Goal: Task Accomplishment & Management: Manage account settings

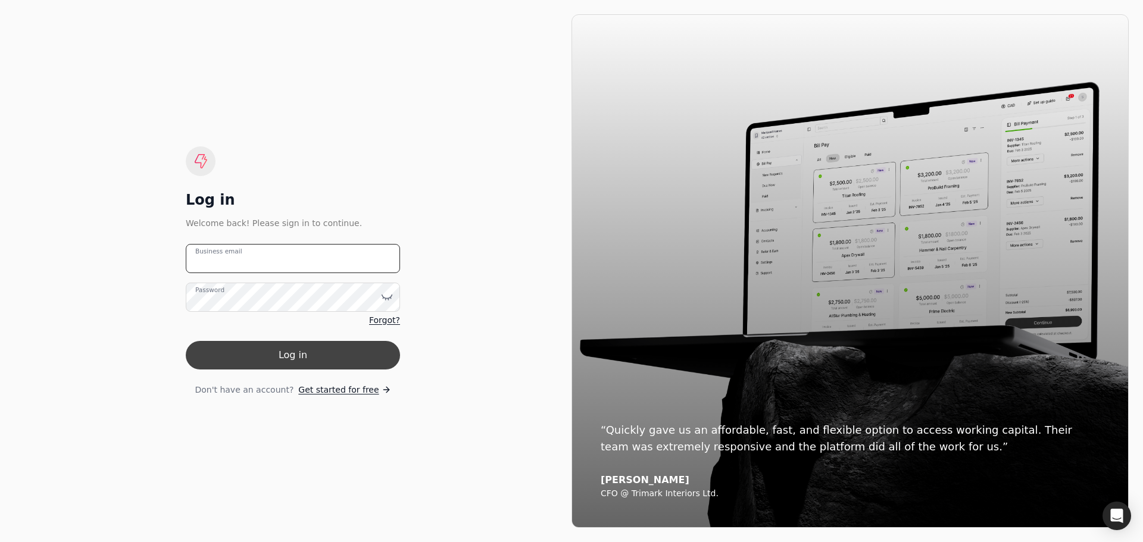
type email "[EMAIL_ADDRESS][DOMAIN_NAME]"
click at [296, 359] on button "Log in" at bounding box center [293, 355] width 214 height 29
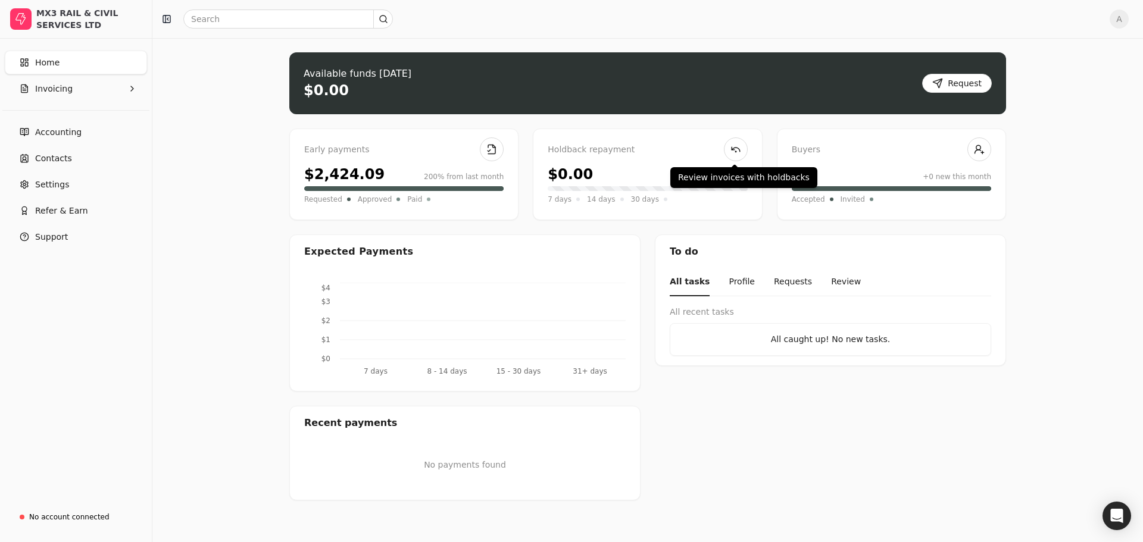
click at [726, 140] on div at bounding box center [736, 150] width 24 height 24
click at [731, 145] on link at bounding box center [736, 150] width 24 height 24
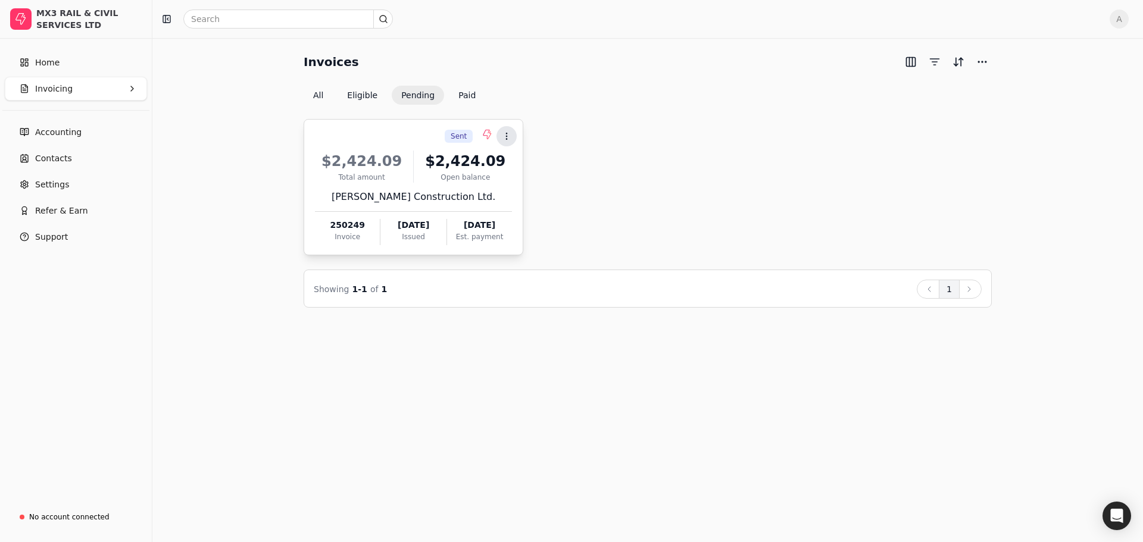
click at [508, 136] on icon at bounding box center [507, 137] width 10 height 10
click at [517, 291] on div "Showing 1 - 1 of 1 Back 1 Next" at bounding box center [648, 289] width 668 height 19
click at [365, 94] on button "Eligible" at bounding box center [362, 95] width 49 height 19
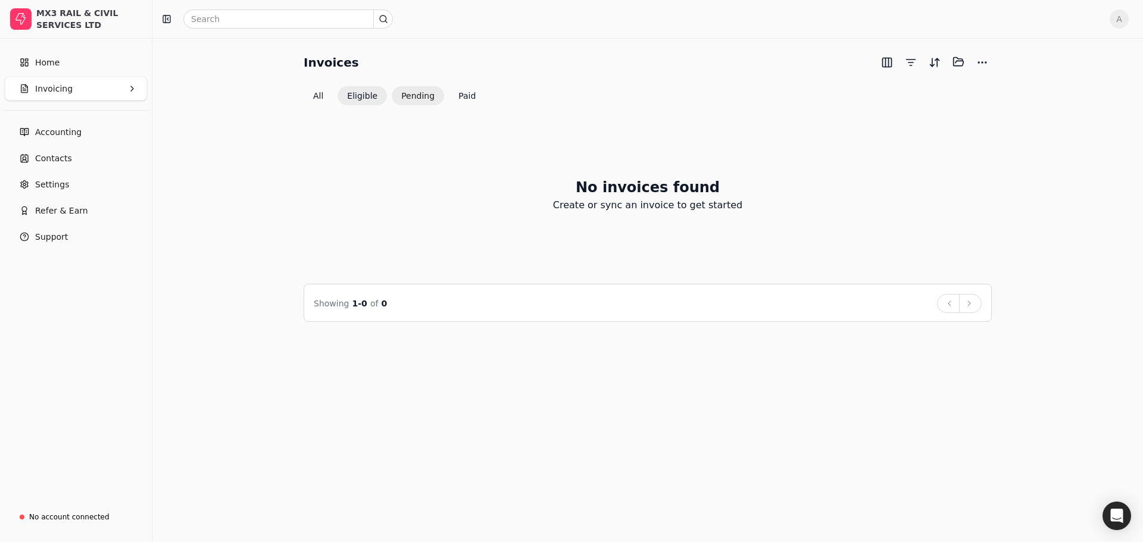
click at [428, 94] on button "Pending" at bounding box center [418, 95] width 52 height 19
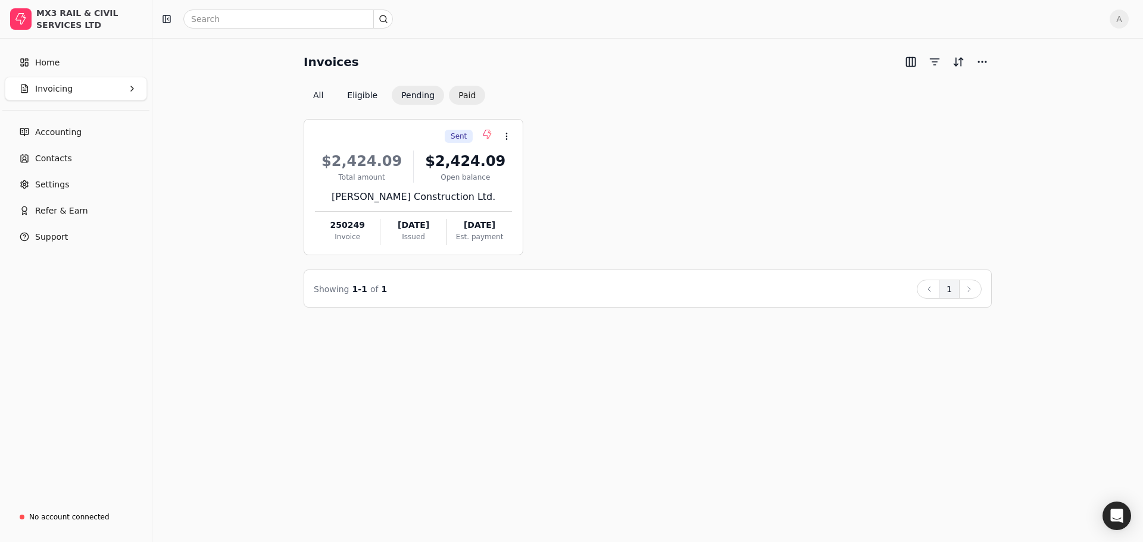
click at [477, 93] on button "Paid" at bounding box center [467, 95] width 36 height 19
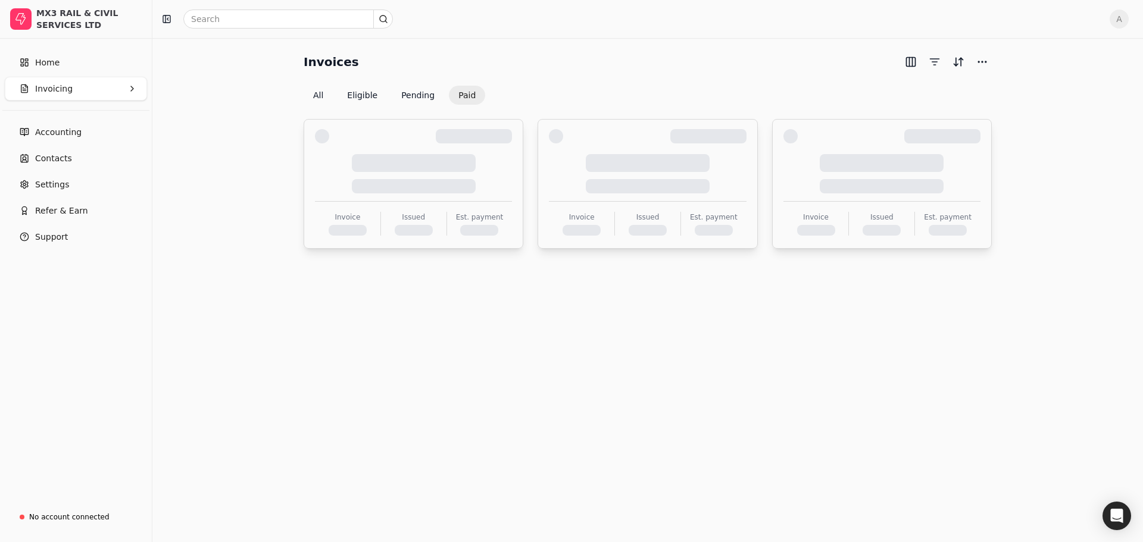
click at [471, 93] on button "Paid" at bounding box center [467, 95] width 36 height 19
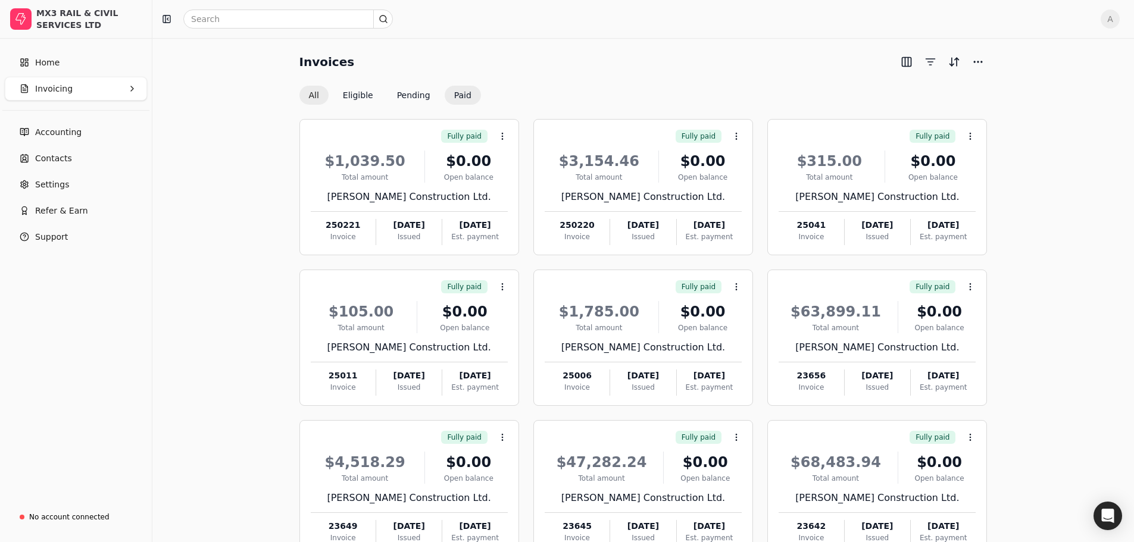
click at [314, 92] on button "All" at bounding box center [313, 95] width 29 height 19
click at [479, 164] on div "$2,424.09" at bounding box center [460, 161] width 93 height 21
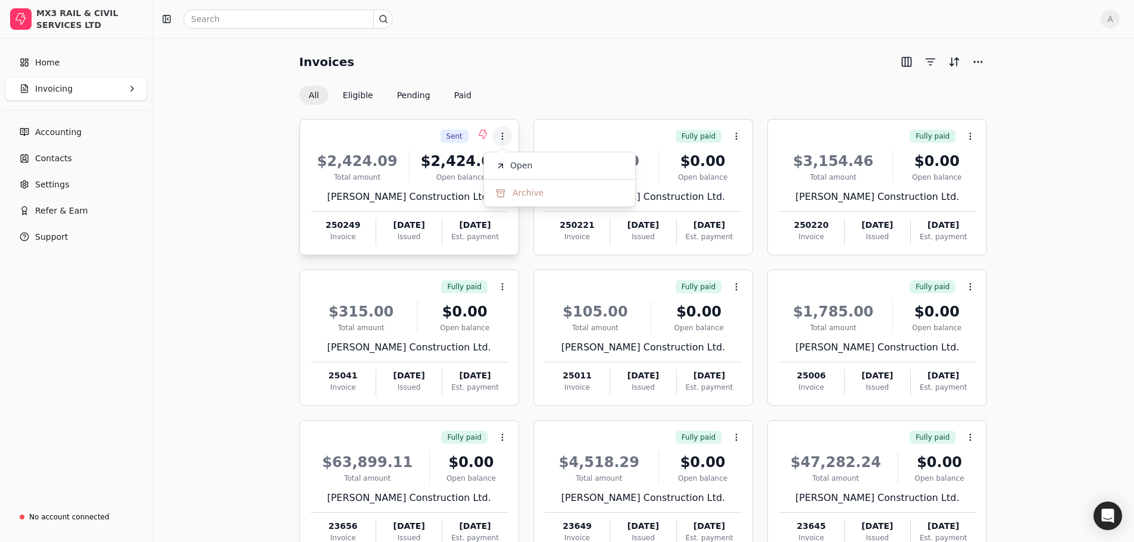
click at [369, 161] on div "$2,424.09" at bounding box center [357, 161] width 93 height 21
click at [448, 139] on span "Sent" at bounding box center [455, 136] width 16 height 11
click at [482, 133] on icon at bounding box center [483, 135] width 10 height 10
click at [502, 136] on circle at bounding box center [502, 136] width 1 height 1
click at [517, 162] on span "Open" at bounding box center [521, 166] width 22 height 13
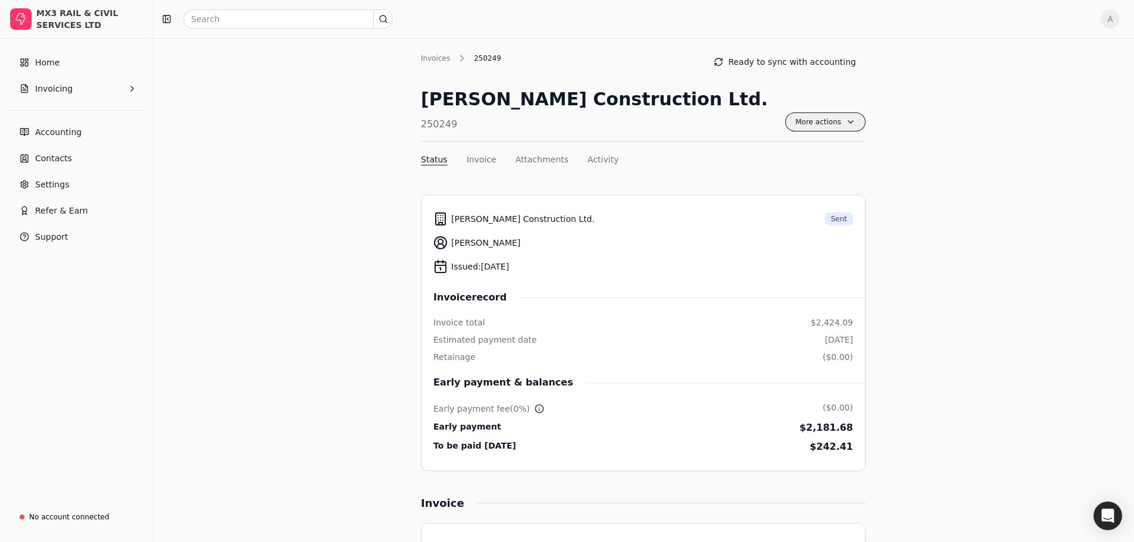
click at [838, 123] on span "More actions" at bounding box center [825, 122] width 80 height 19
